Goal: Task Accomplishment & Management: Complete application form

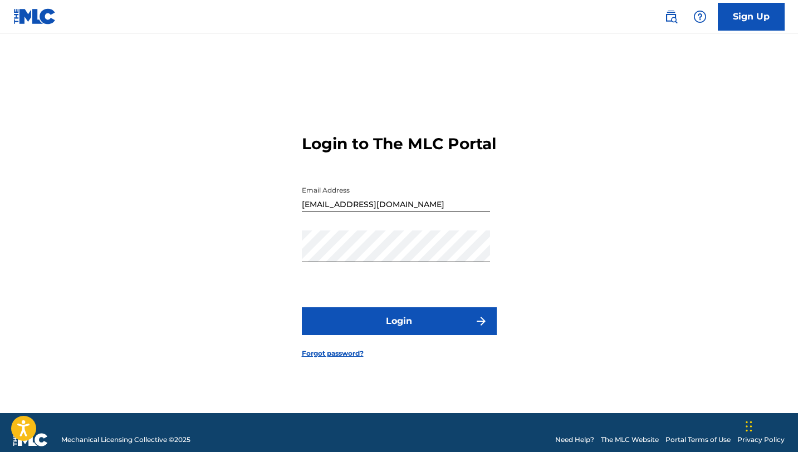
scroll to position [14, 0]
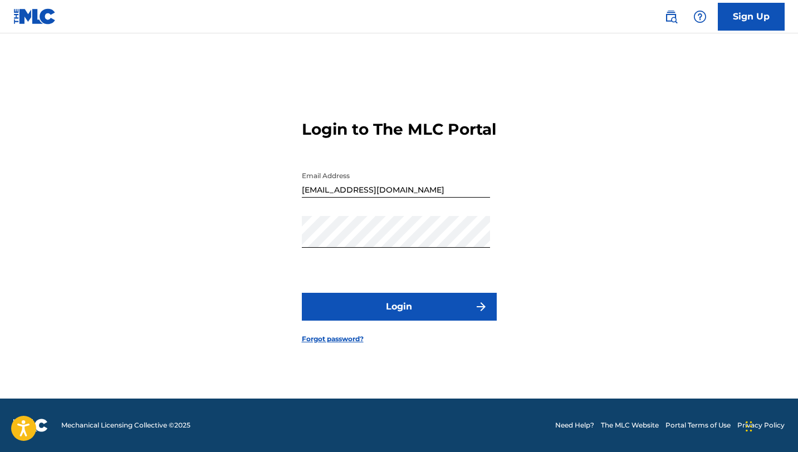
click at [471, 318] on button "Login" at bounding box center [399, 307] width 195 height 28
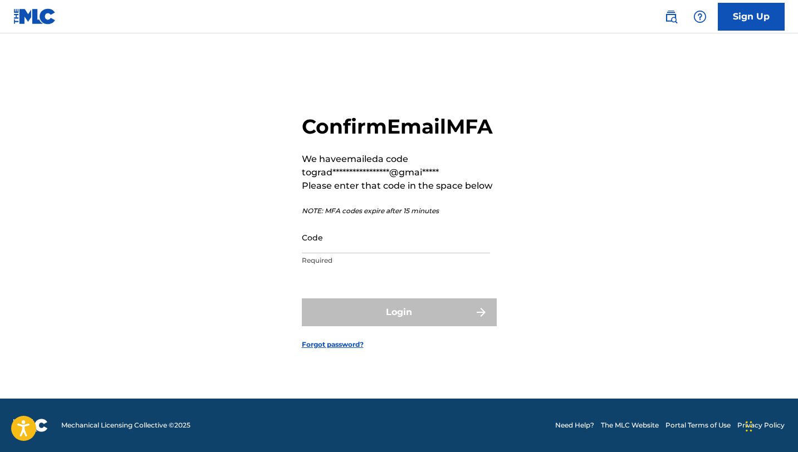
click at [337, 252] on input "Code" at bounding box center [396, 238] width 188 height 32
paste input "936545"
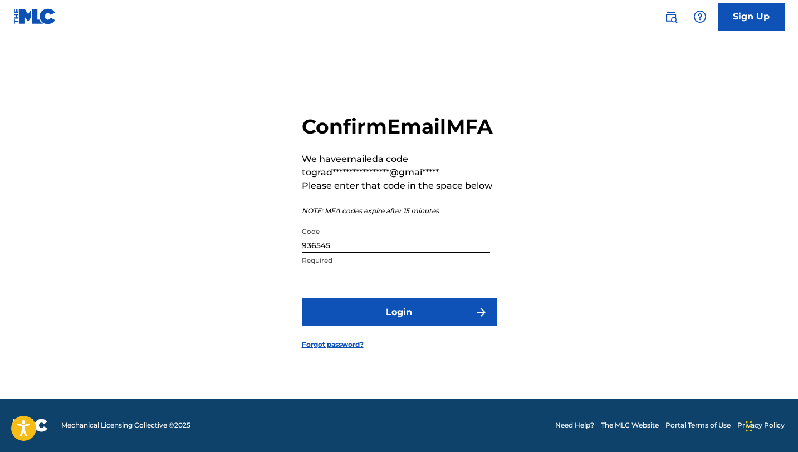
type input "936545"
click at [369, 320] on button "Login" at bounding box center [399, 312] width 195 height 28
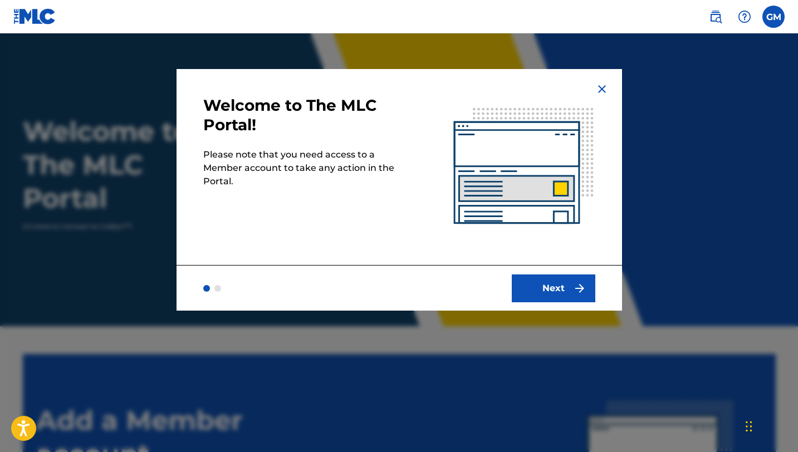
scroll to position [77, 0]
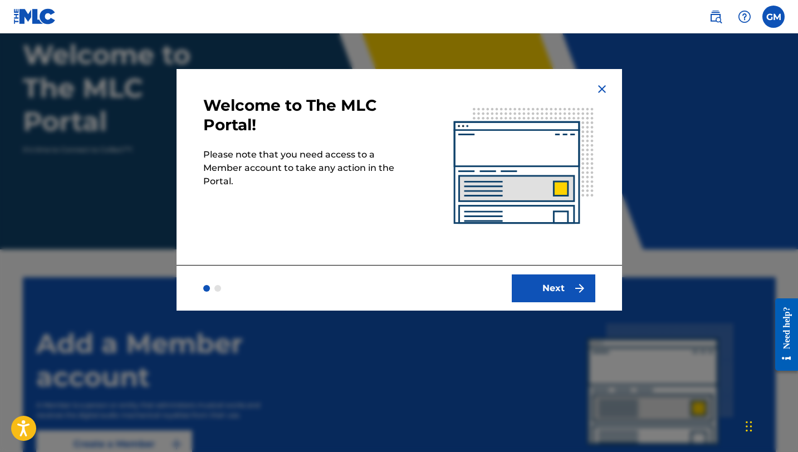
click at [569, 288] on button "Next" at bounding box center [554, 288] width 84 height 28
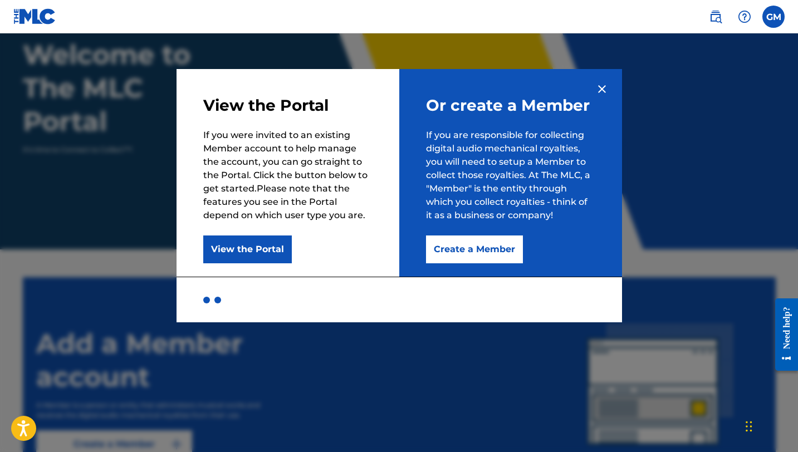
click at [607, 90] on img at bounding box center [601, 88] width 13 height 13
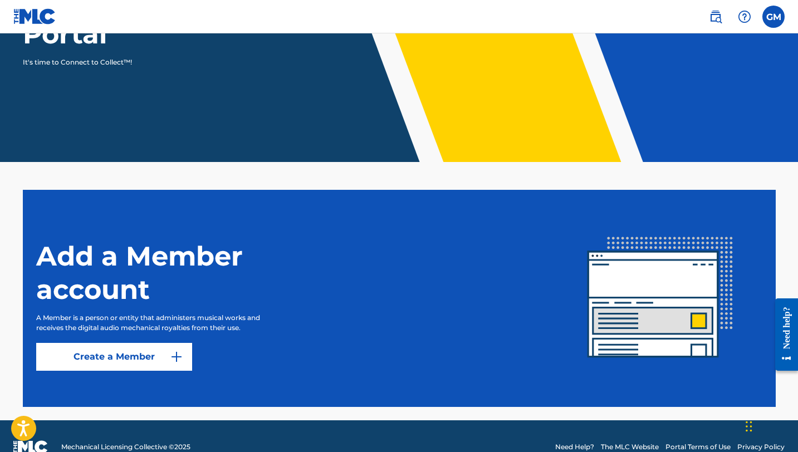
scroll to position [186, 0]
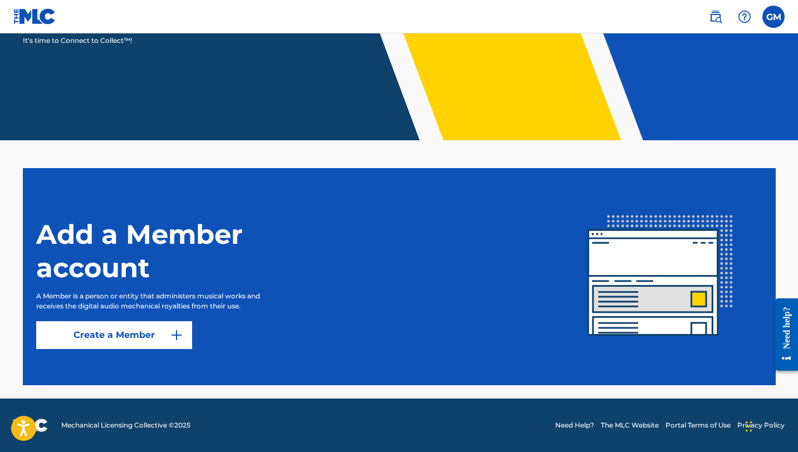
click at [173, 339] on img at bounding box center [176, 334] width 13 height 13
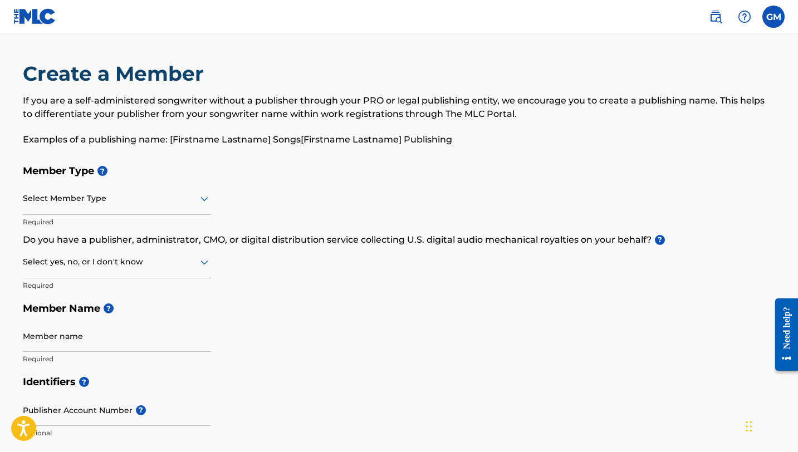
click at [174, 201] on div at bounding box center [117, 198] width 188 height 14
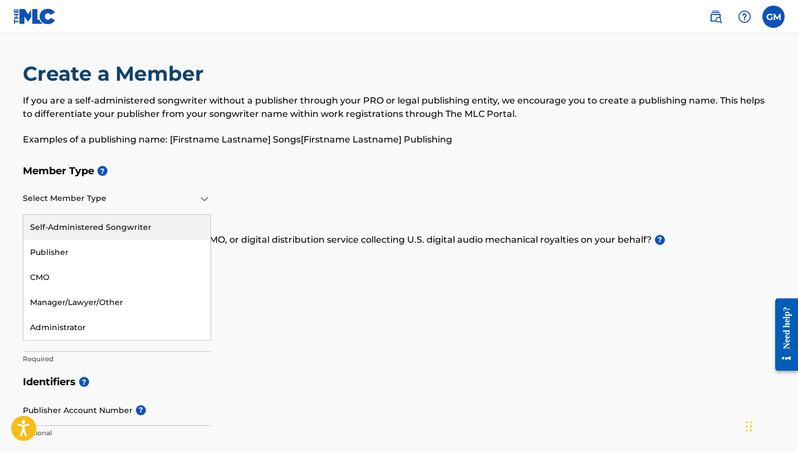
click at [154, 227] on div "Self-Administered Songwriter" at bounding box center [116, 227] width 187 height 25
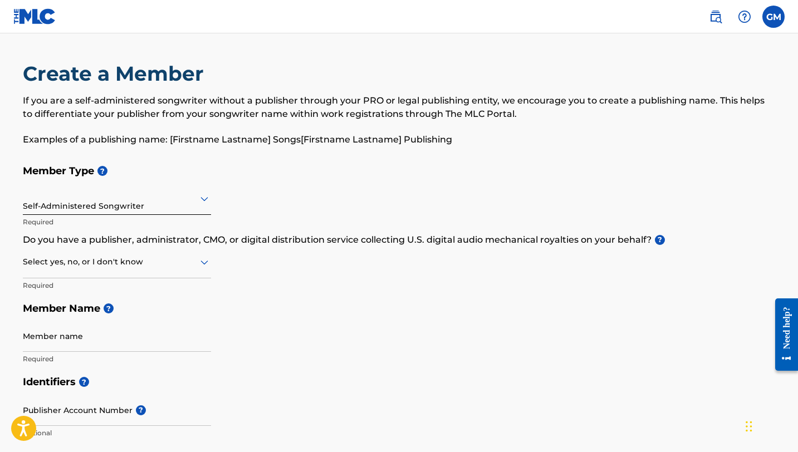
click at [159, 263] on div at bounding box center [117, 262] width 188 height 14
click at [346, 248] on div "Member Type ? Self-Administered Songwriter Required Do you have a publisher, ad…" at bounding box center [399, 264] width 753 height 211
click at [166, 256] on div at bounding box center [117, 262] width 188 height 14
click at [149, 313] on div "No" at bounding box center [116, 315] width 187 height 25
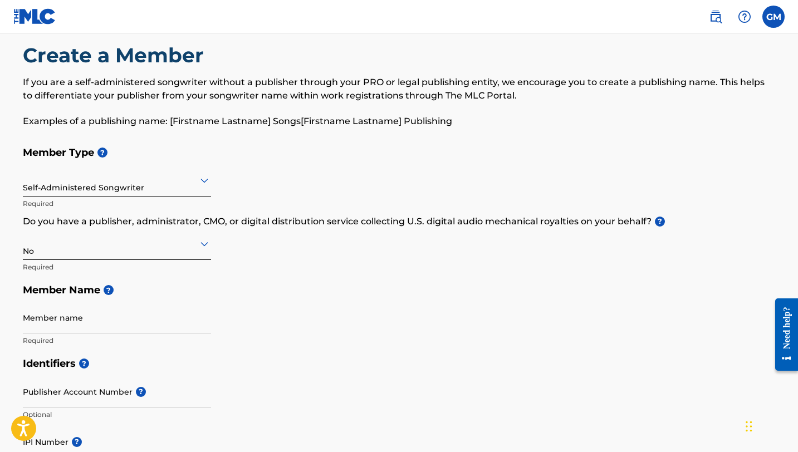
scroll to position [35, 0]
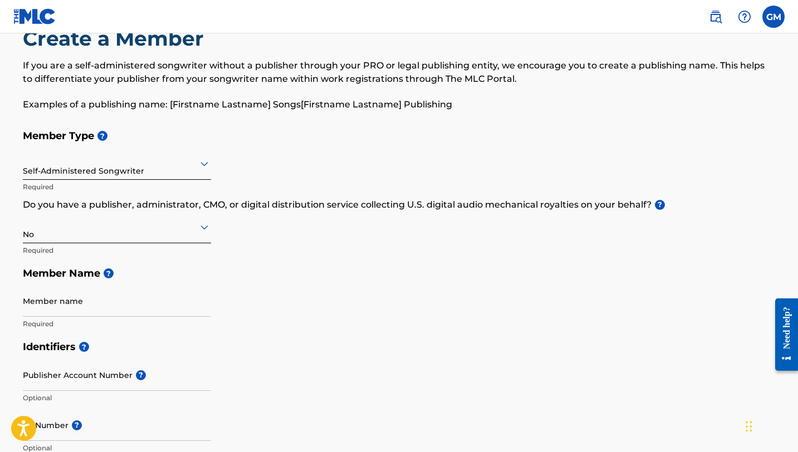
click at [149, 313] on input "Member name" at bounding box center [117, 301] width 188 height 32
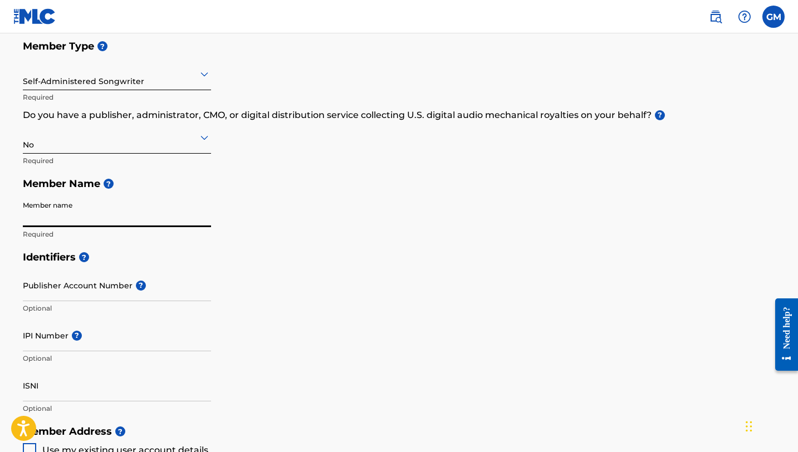
scroll to position [134, 0]
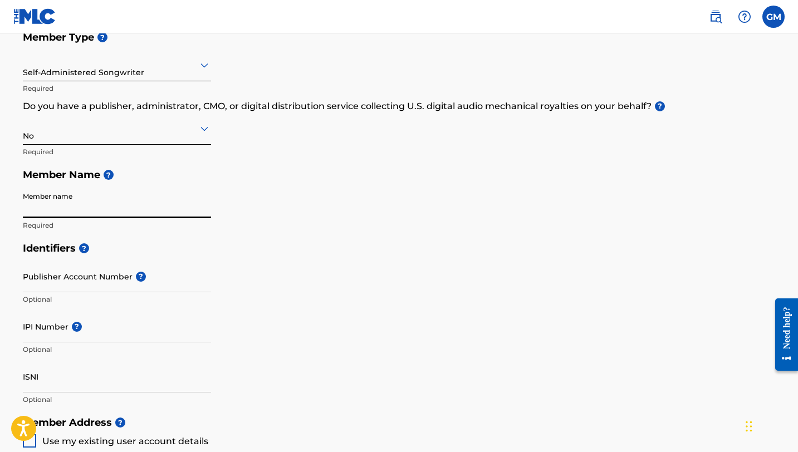
click at [148, 284] on input "Publisher Account Number ?" at bounding box center [117, 277] width 188 height 32
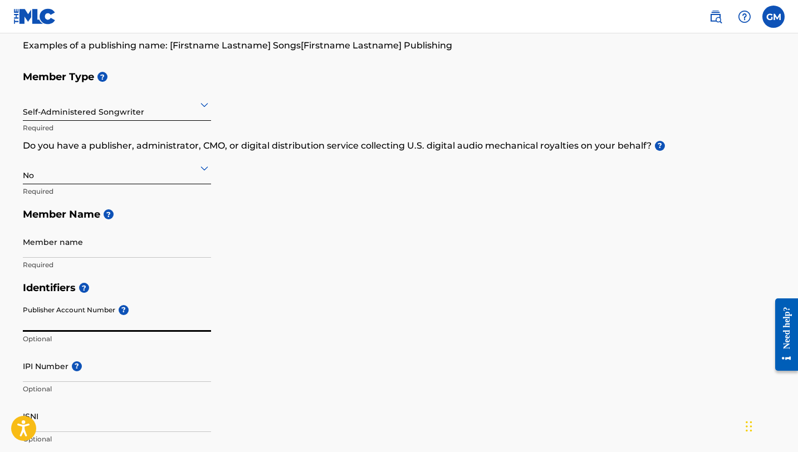
scroll to position [112, 0]
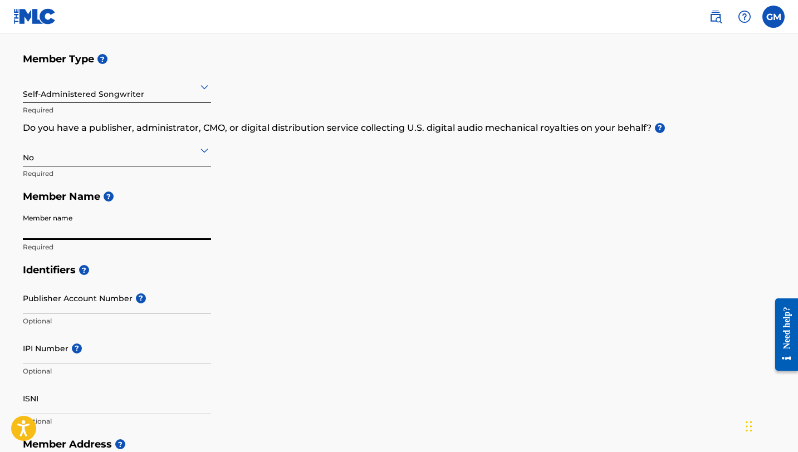
click at [159, 232] on input "Member name" at bounding box center [117, 224] width 188 height 32
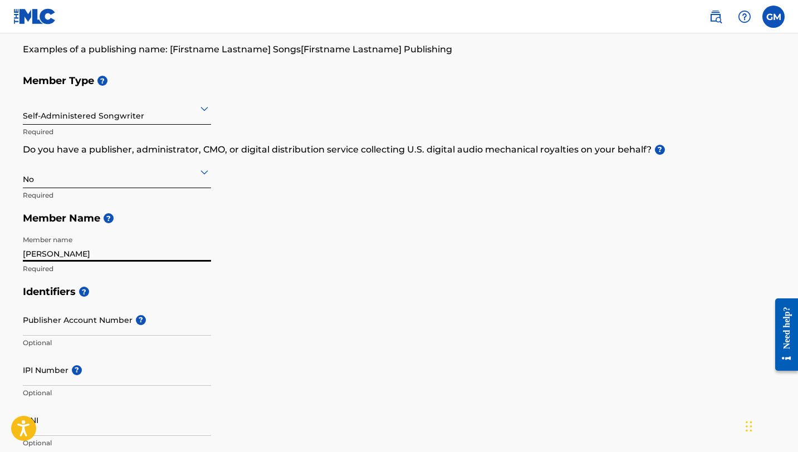
scroll to position [89, 0]
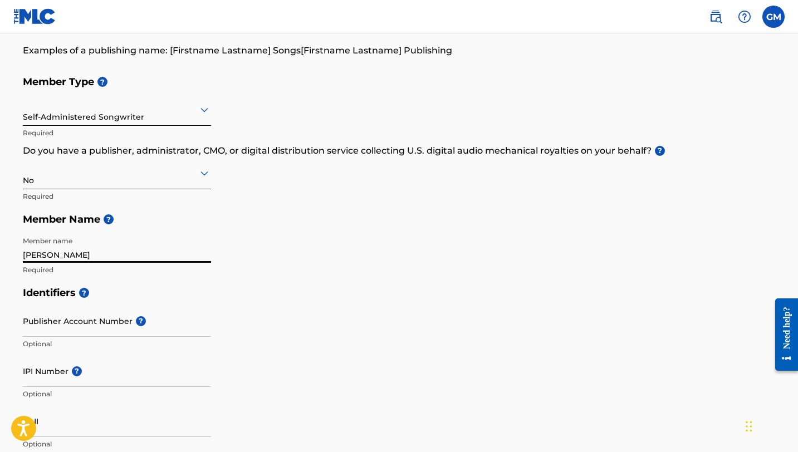
type input "[PERSON_NAME]"
